Goal: Find specific page/section

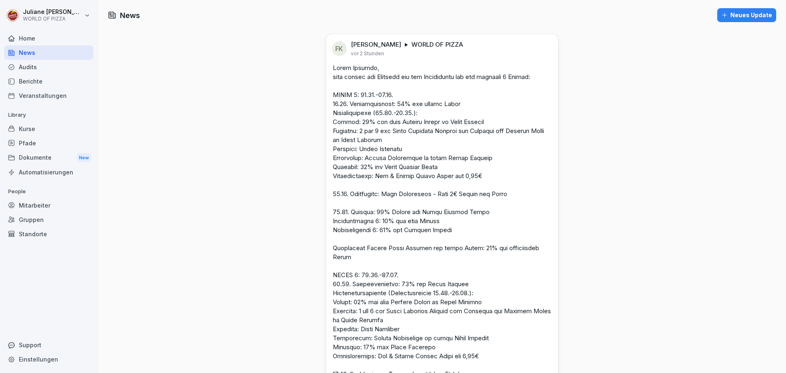
click at [27, 78] on div "Berichte" at bounding box center [48, 81] width 89 height 14
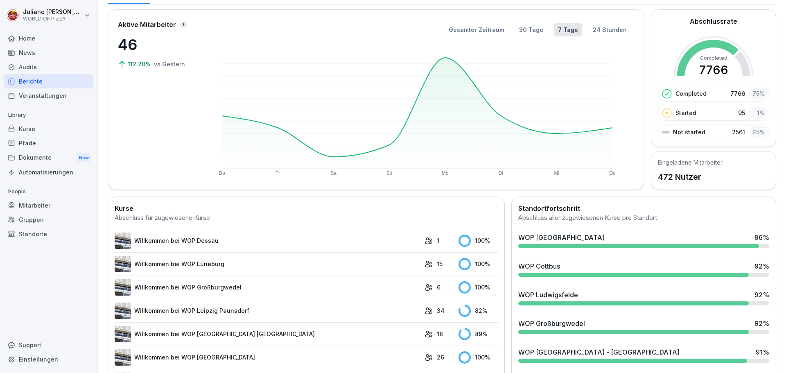
scroll to position [164, 0]
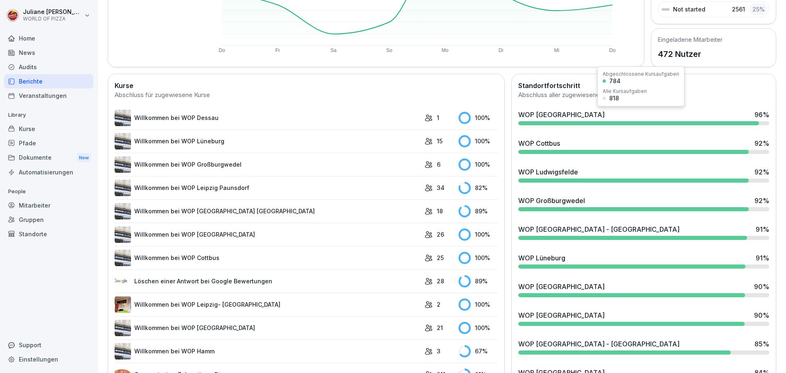
click at [575, 121] on div at bounding box center [638, 123] width 240 height 4
